Goal: Transaction & Acquisition: Purchase product/service

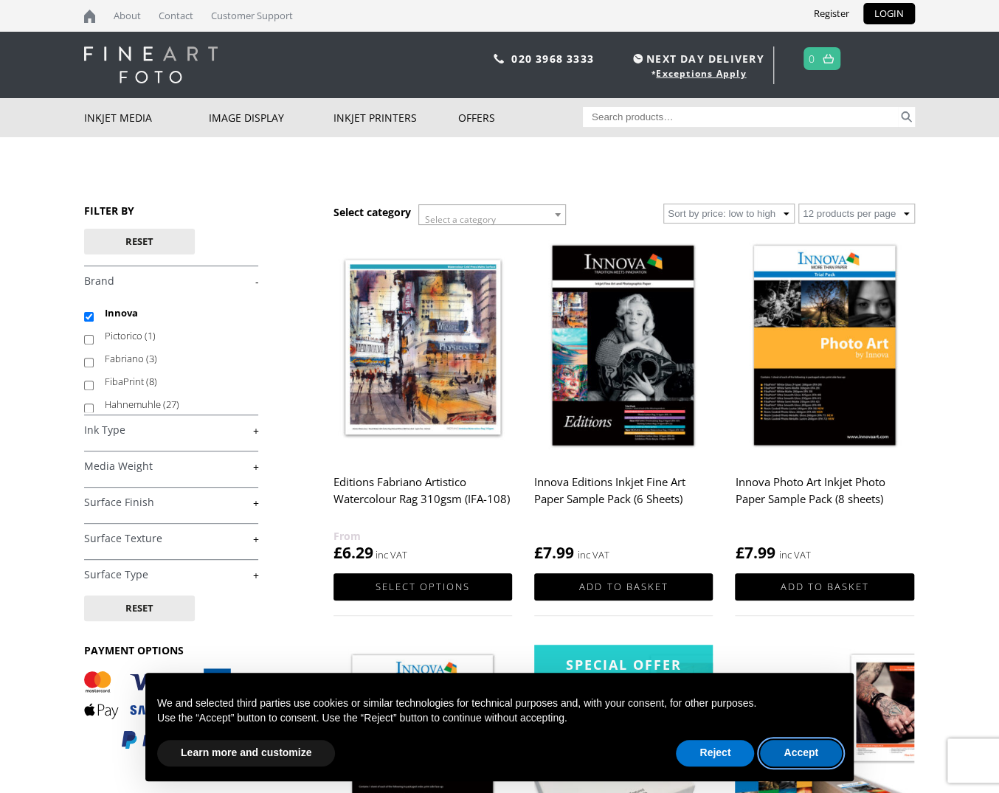
click at [808, 755] on button "Accept" at bounding box center [801, 753] width 82 height 27
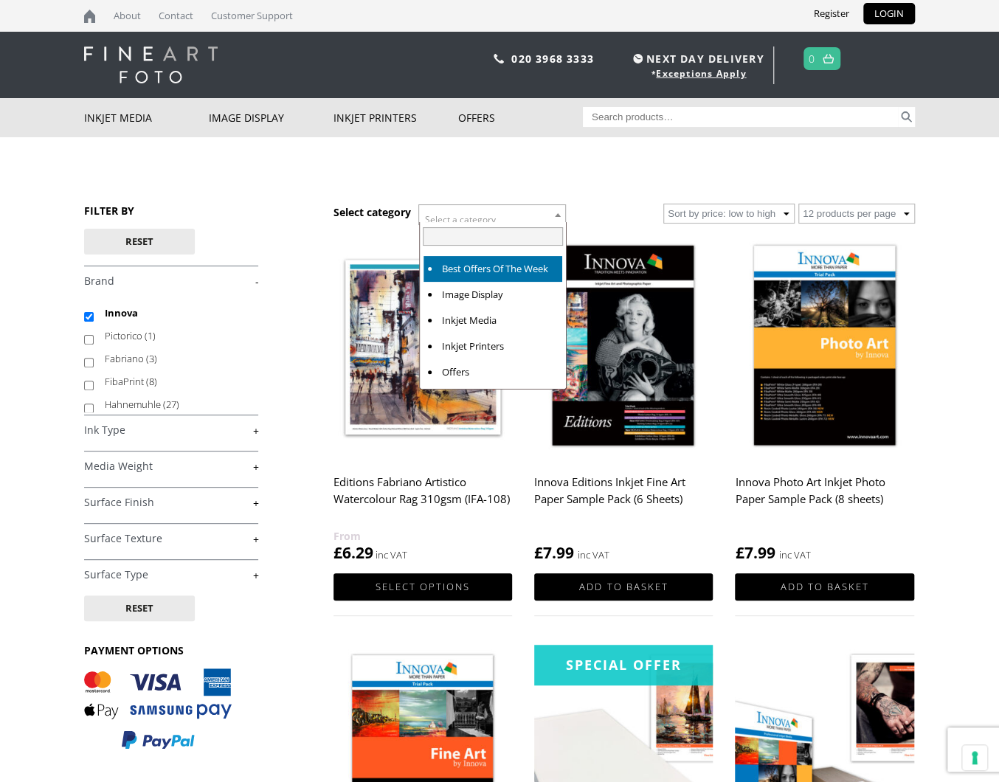
click at [554, 212] on span at bounding box center [557, 214] width 15 height 19
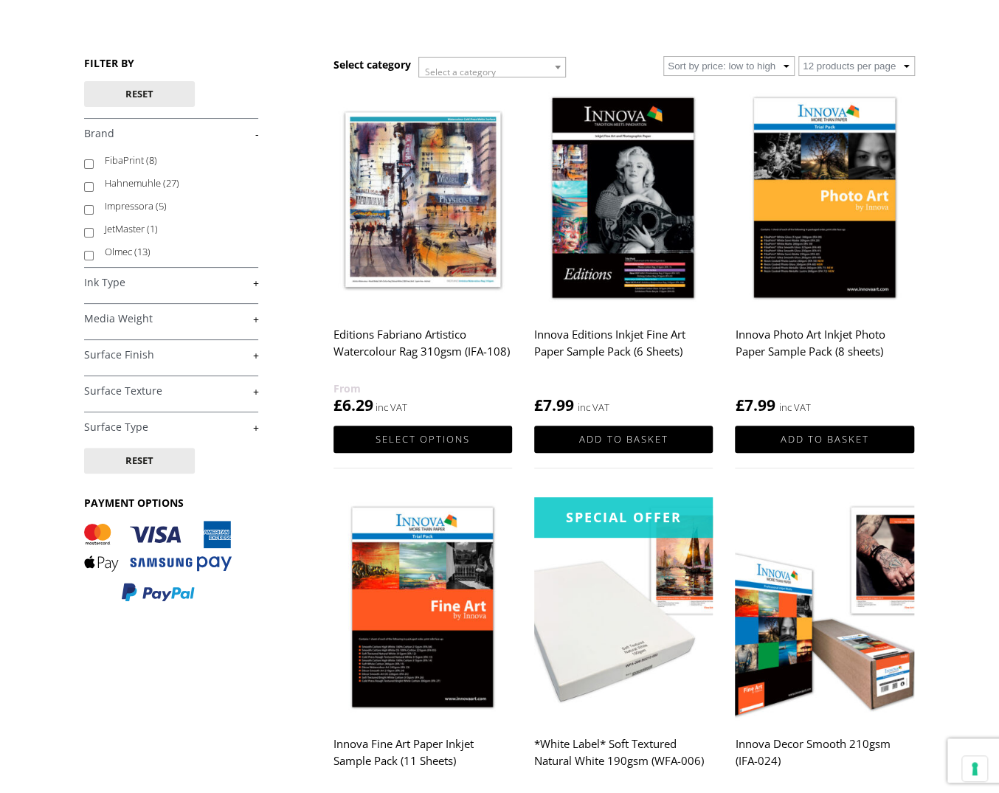
scroll to position [95, 0]
click at [246, 320] on link "+" at bounding box center [171, 319] width 174 height 14
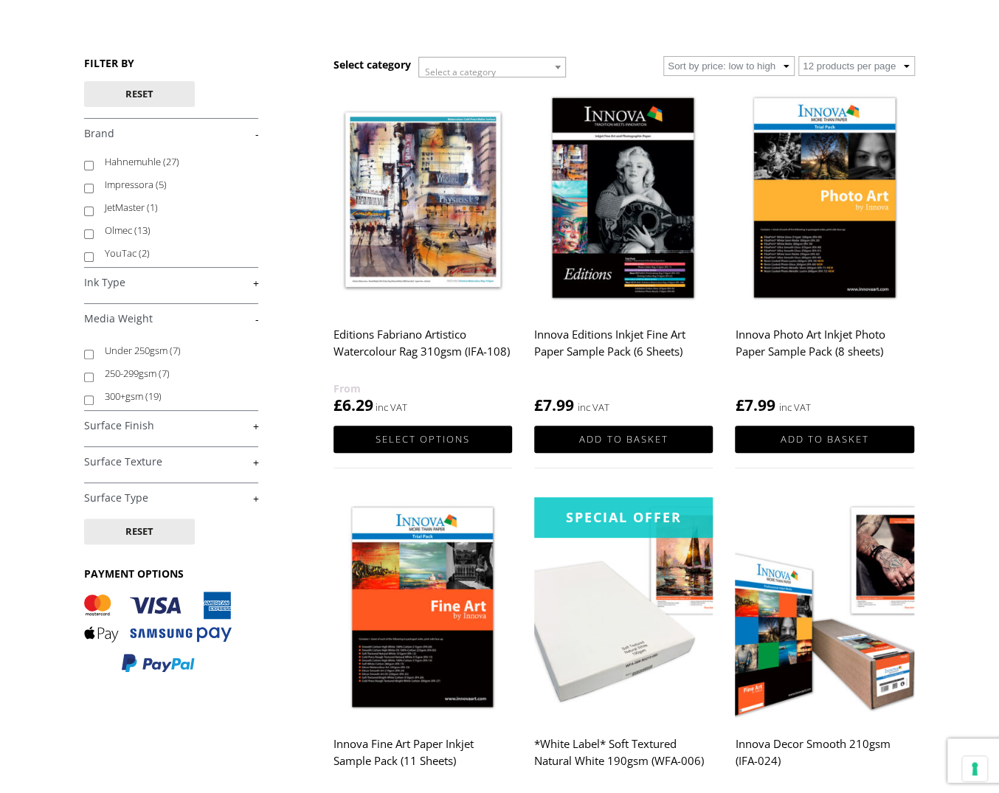
click at [81, 353] on body "NEXT DAY DELIVERY * Exceptions Apply About Contact Customer Support Register LO…" at bounding box center [499, 248] width 999 height 793
click at [89, 354] on input "Under 250gsm (7)" at bounding box center [89, 355] width 10 height 10
checkbox input "true"
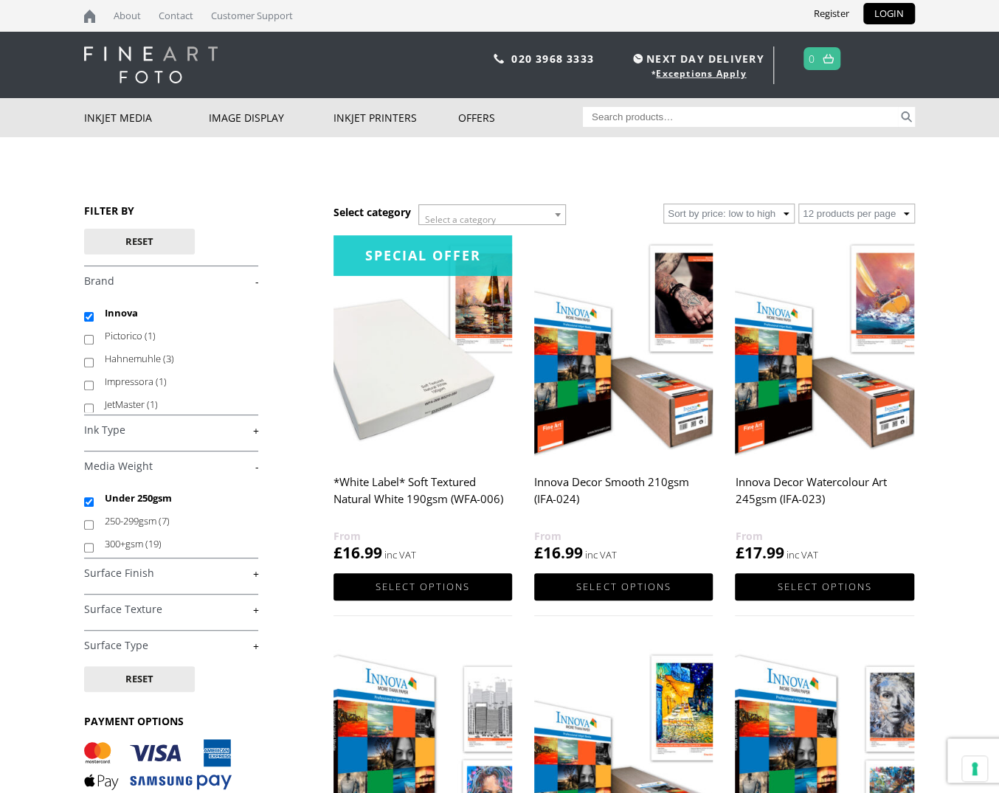
click at [659, 482] on h2 "Innova Decor Smooth 210gsm (IFA-024)" at bounding box center [623, 498] width 179 height 59
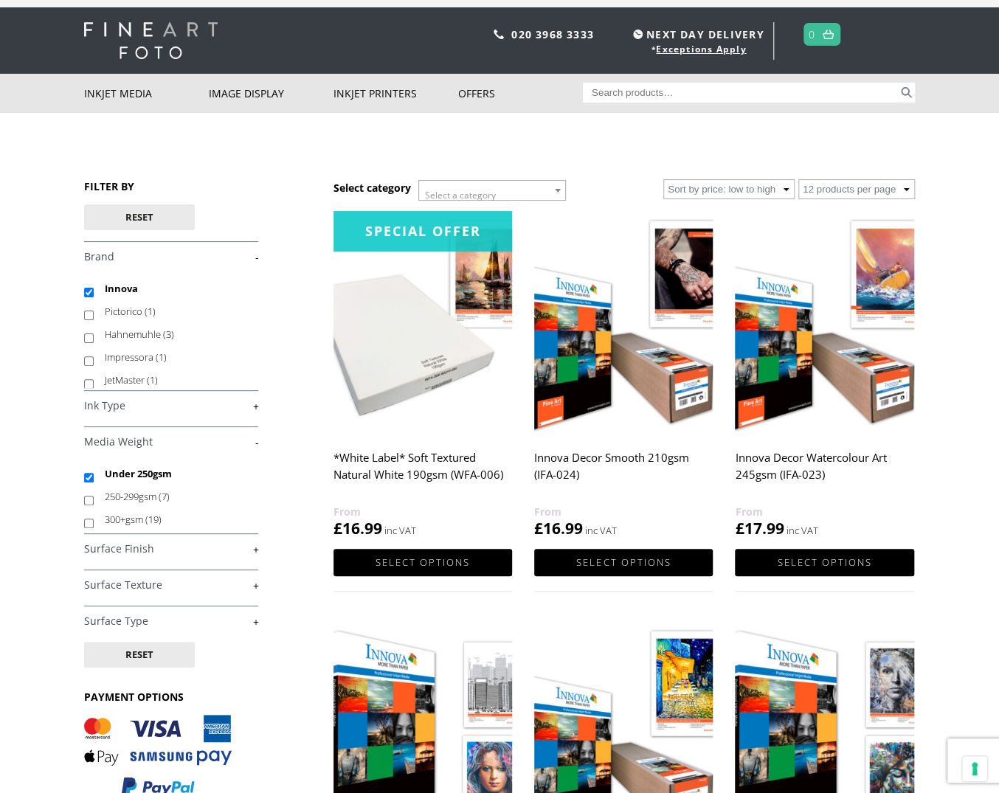
click at [253, 620] on link "+" at bounding box center [171, 622] width 174 height 14
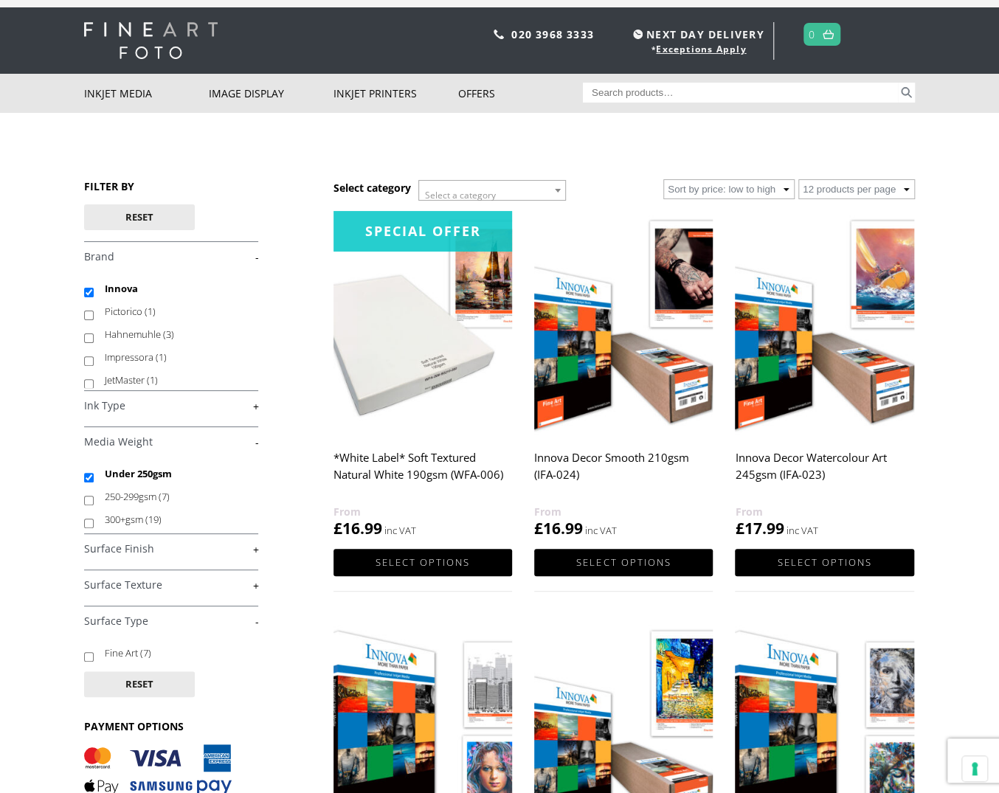
click at [257, 579] on link "+" at bounding box center [171, 585] width 174 height 14
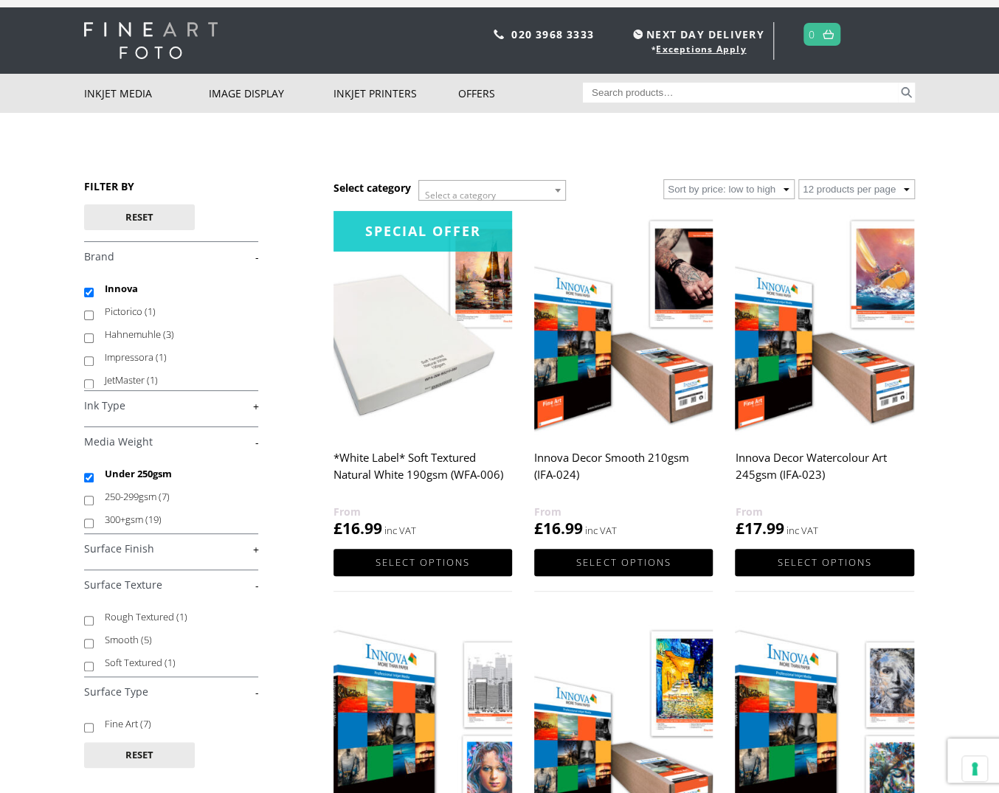
click at [254, 548] on link "+" at bounding box center [171, 549] width 174 height 14
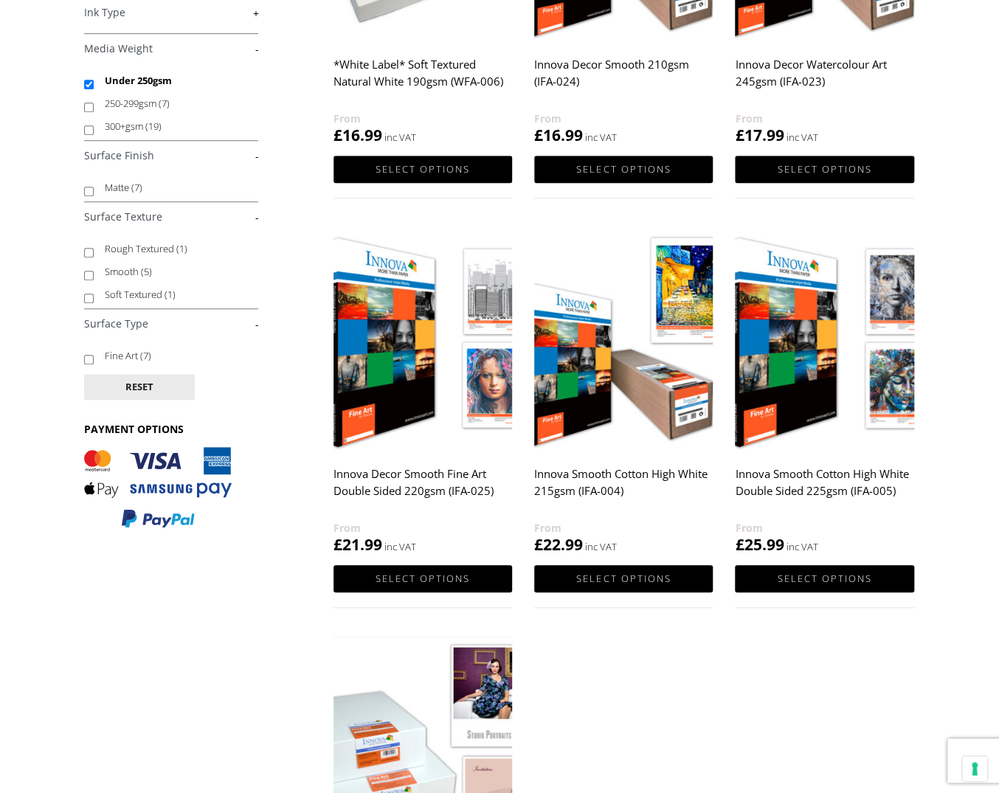
scroll to position [443, 0]
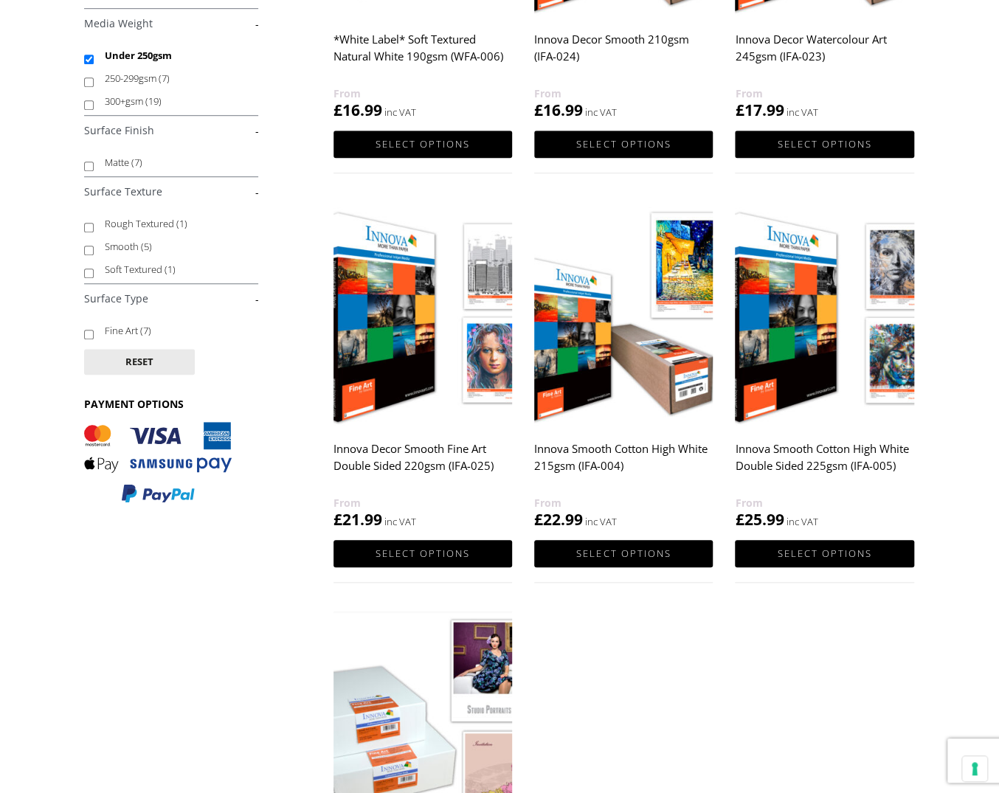
click at [638, 451] on h2 "Innova Smooth Cotton High White 215gsm (IFA-004)" at bounding box center [623, 464] width 179 height 59
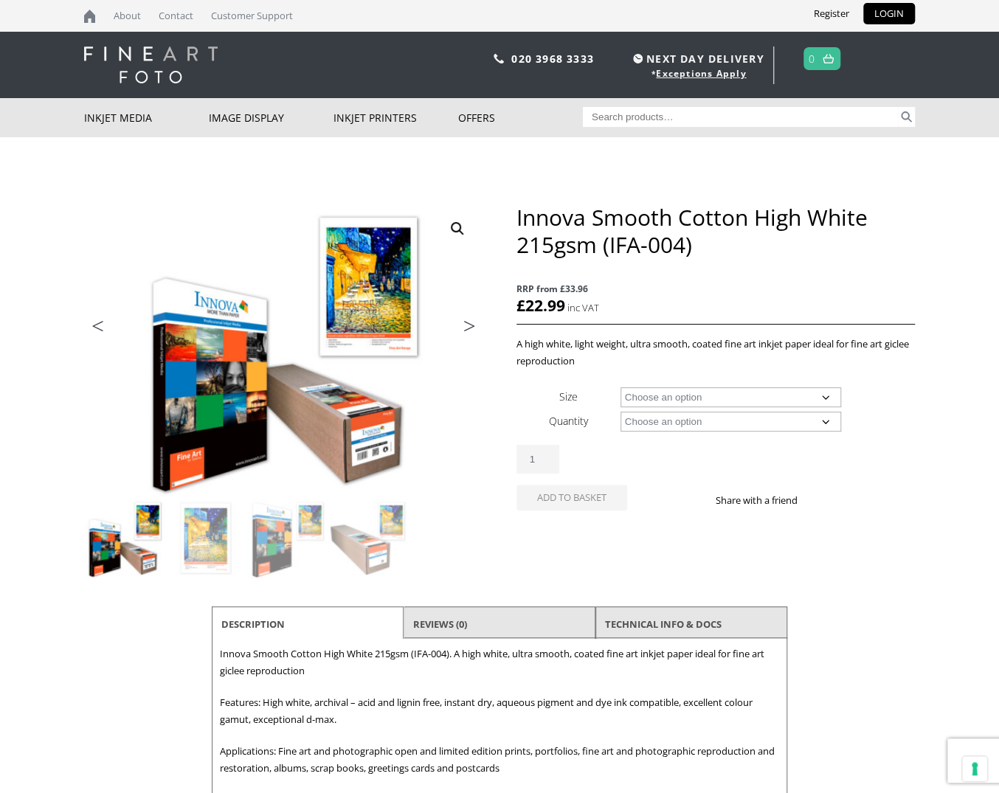
click at [651, 398] on select "Choose an option A4 Sheet A3 Sheet A3+ Sheet A2 Sheet 17" Wide Roll 24" Wide Ro…" at bounding box center [731, 397] width 221 height 20
select select "60-wide-roll"
click at [621, 387] on select "Choose an option A4 Sheet A3 Sheet A3+ Sheet A2 Sheet 17" Wide Roll 24" Wide Ro…" at bounding box center [731, 397] width 221 height 20
click at [757, 425] on select "Choose an option 15m" at bounding box center [731, 422] width 221 height 20
select select "15m"
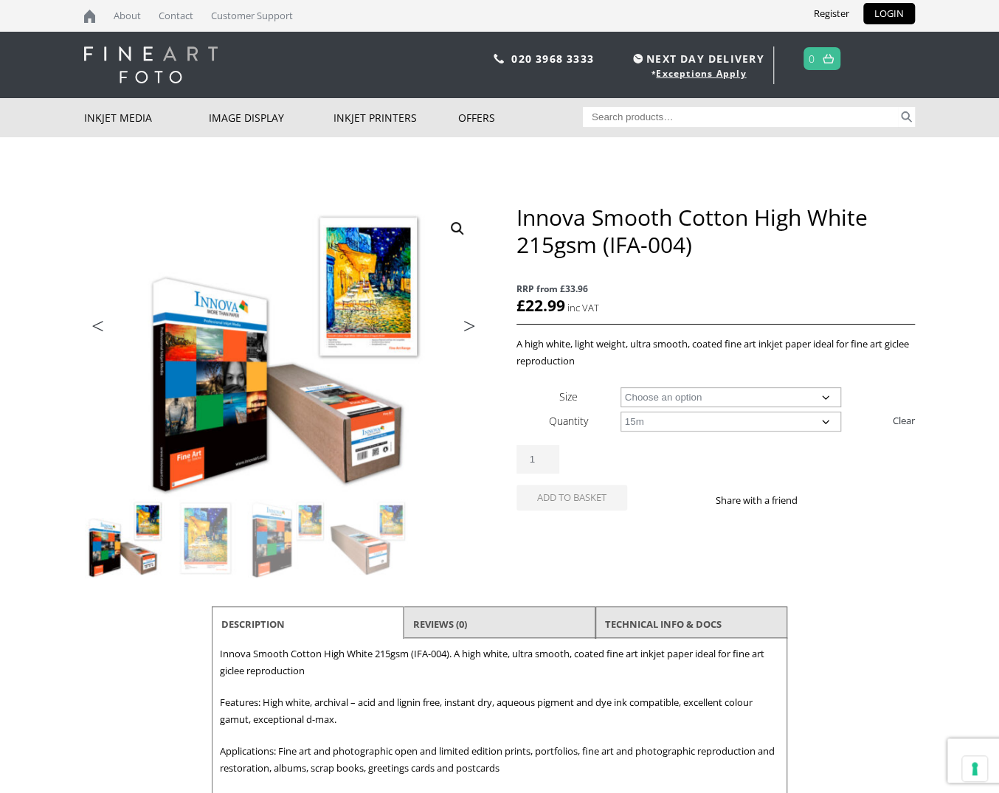
click at [621, 412] on select "Choose an option 15m" at bounding box center [731, 422] width 221 height 20
click at [782, 396] on select "Choose an option 17" Wide Roll 24" Wide Roll 36" Wide Roll 44" Wide Roll 60" Wi…" at bounding box center [731, 397] width 221 height 20
click at [621, 387] on select "Choose an option 17" Wide Roll 24" Wide Roll 36" Wide Roll 44" Wide Roll 60" Wi…" at bounding box center [731, 397] width 221 height 20
select select "44-wide-roll"
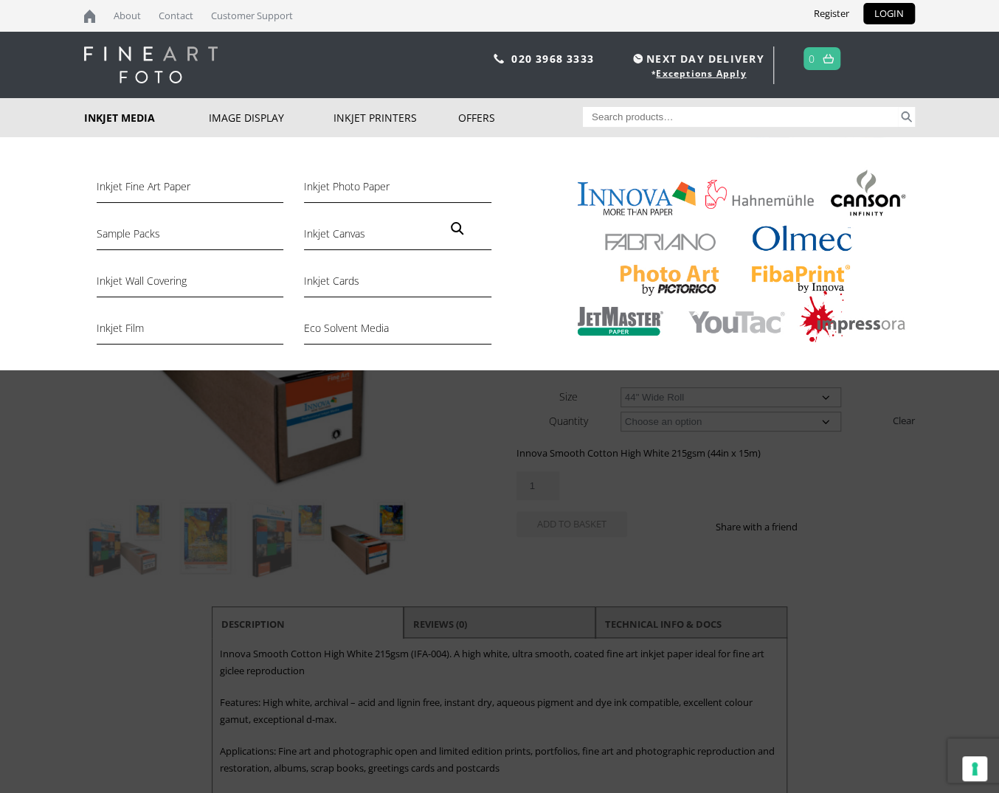
click at [112, 120] on link "Inkjet Media" at bounding box center [146, 117] width 125 height 39
